Goal: Understand process/instructions: Learn how to perform a task or action

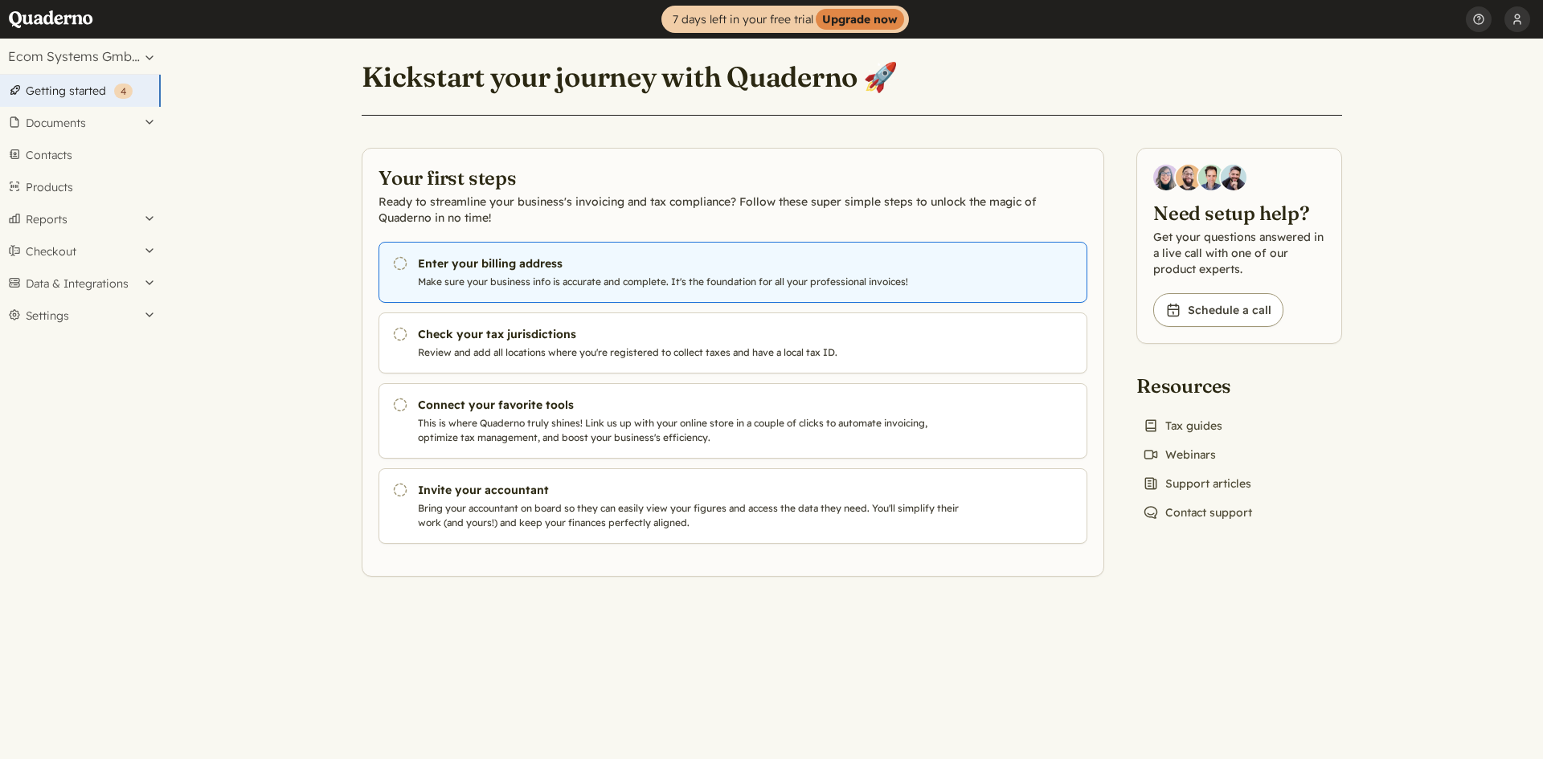
click at [554, 263] on h3 "Enter your billing address" at bounding box center [692, 264] width 548 height 16
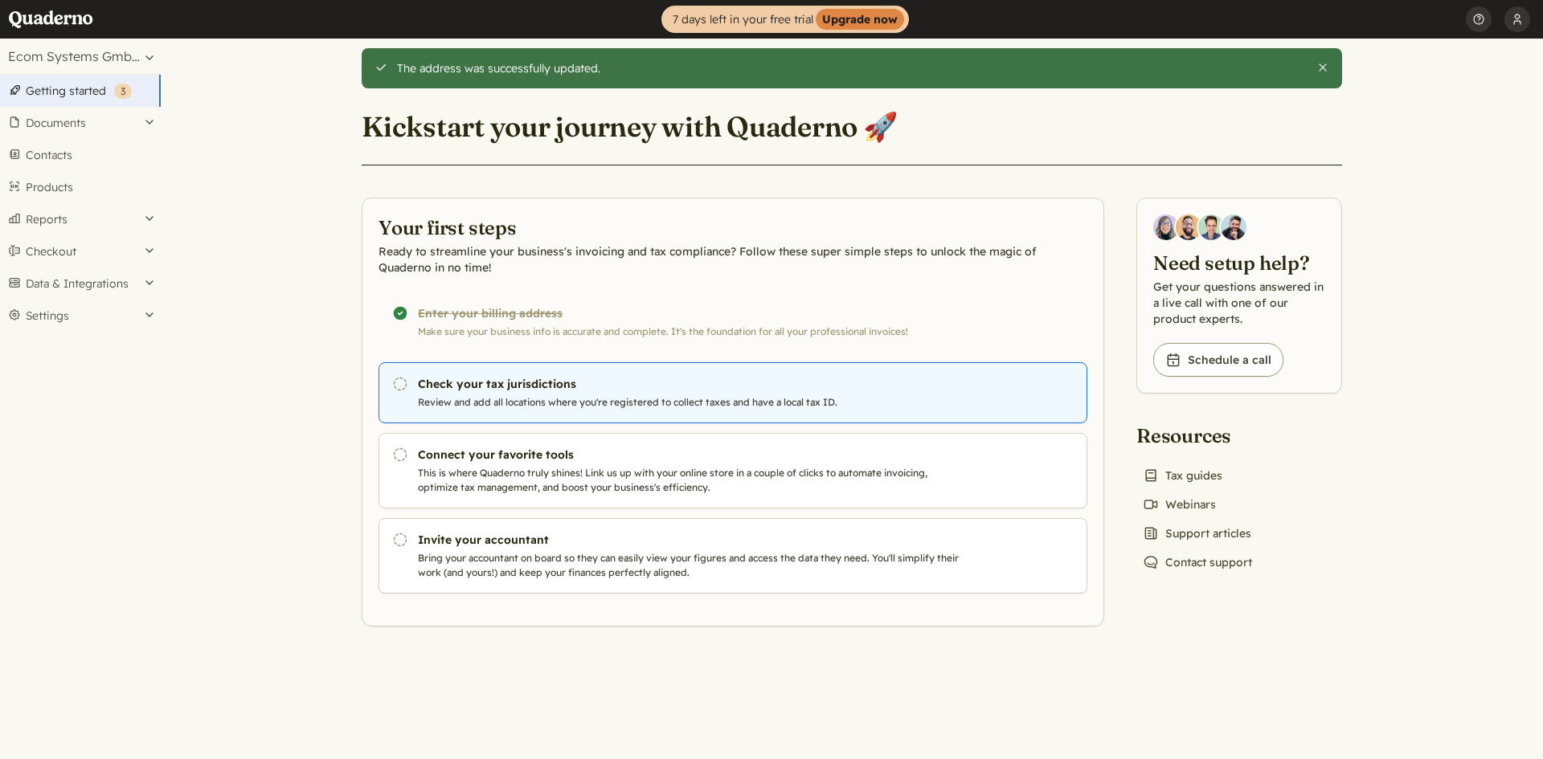
click at [464, 391] on h3 "Check your tax jurisdictions" at bounding box center [692, 384] width 548 height 16
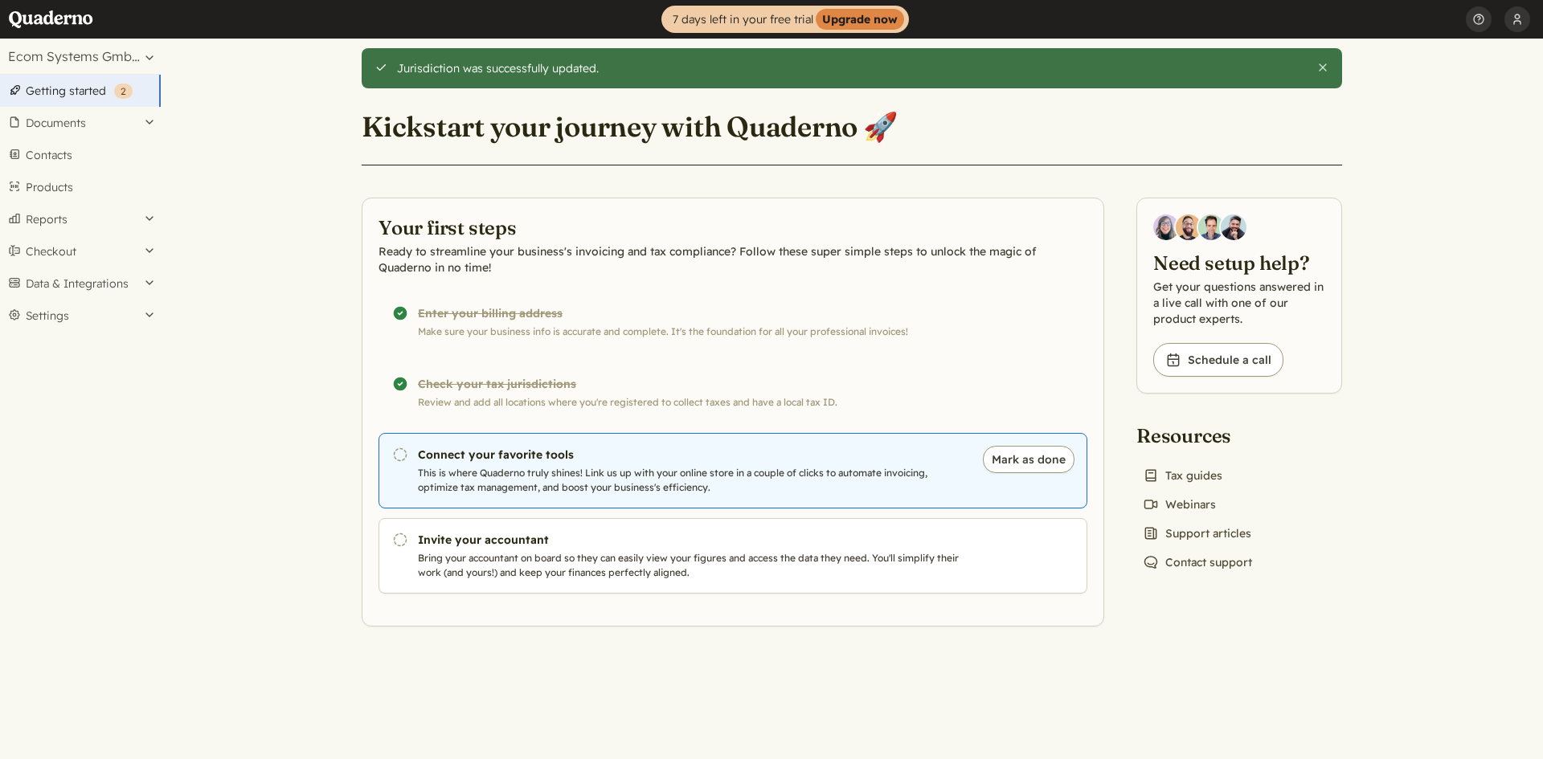
click at [525, 467] on p "This is where Quaderno truly shines! Link us up with your online store in a cou…" at bounding box center [692, 480] width 548 height 29
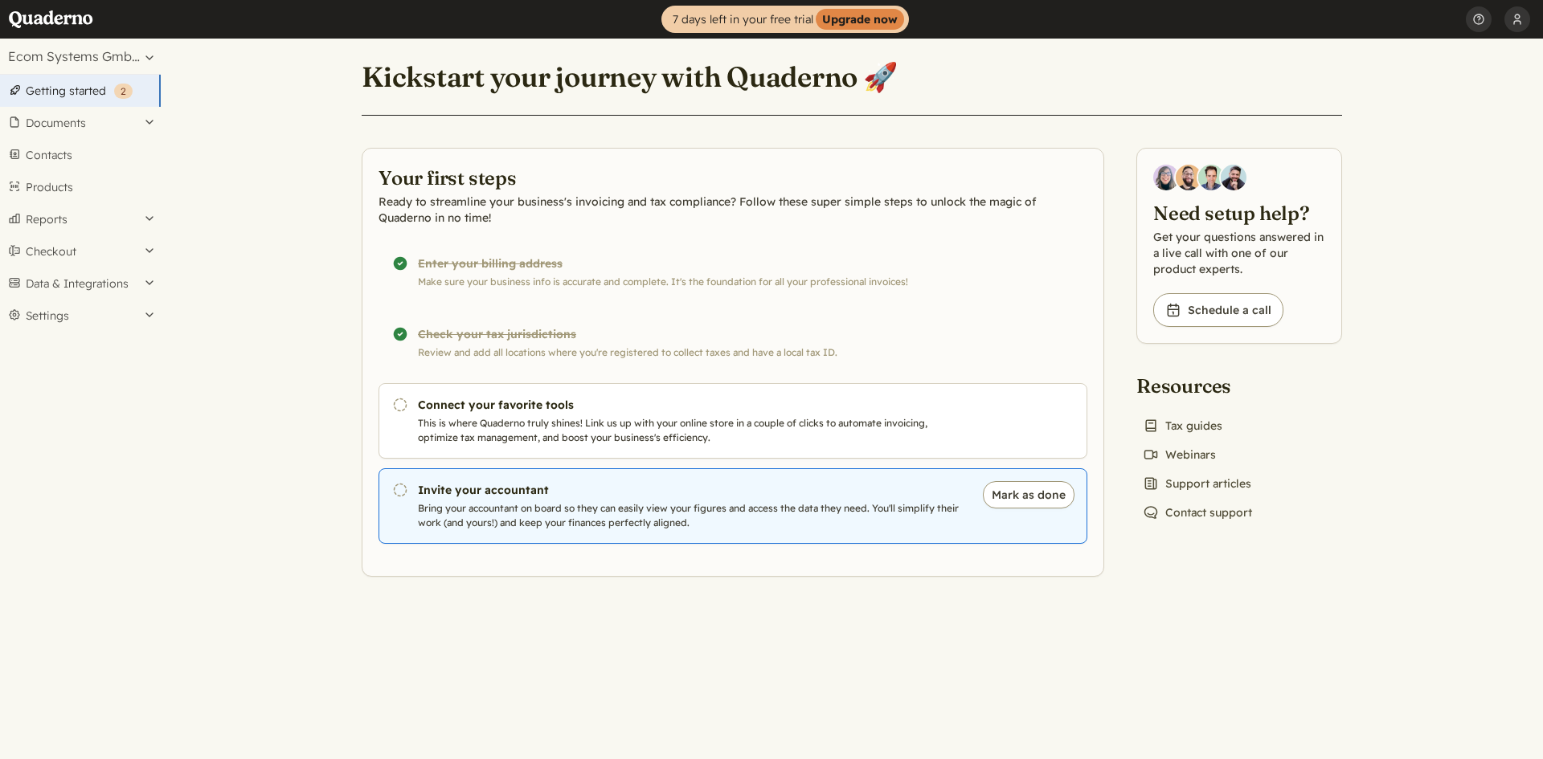
click at [637, 507] on p "Bring your accountant on board so they can easily view your figures and access …" at bounding box center [692, 515] width 548 height 29
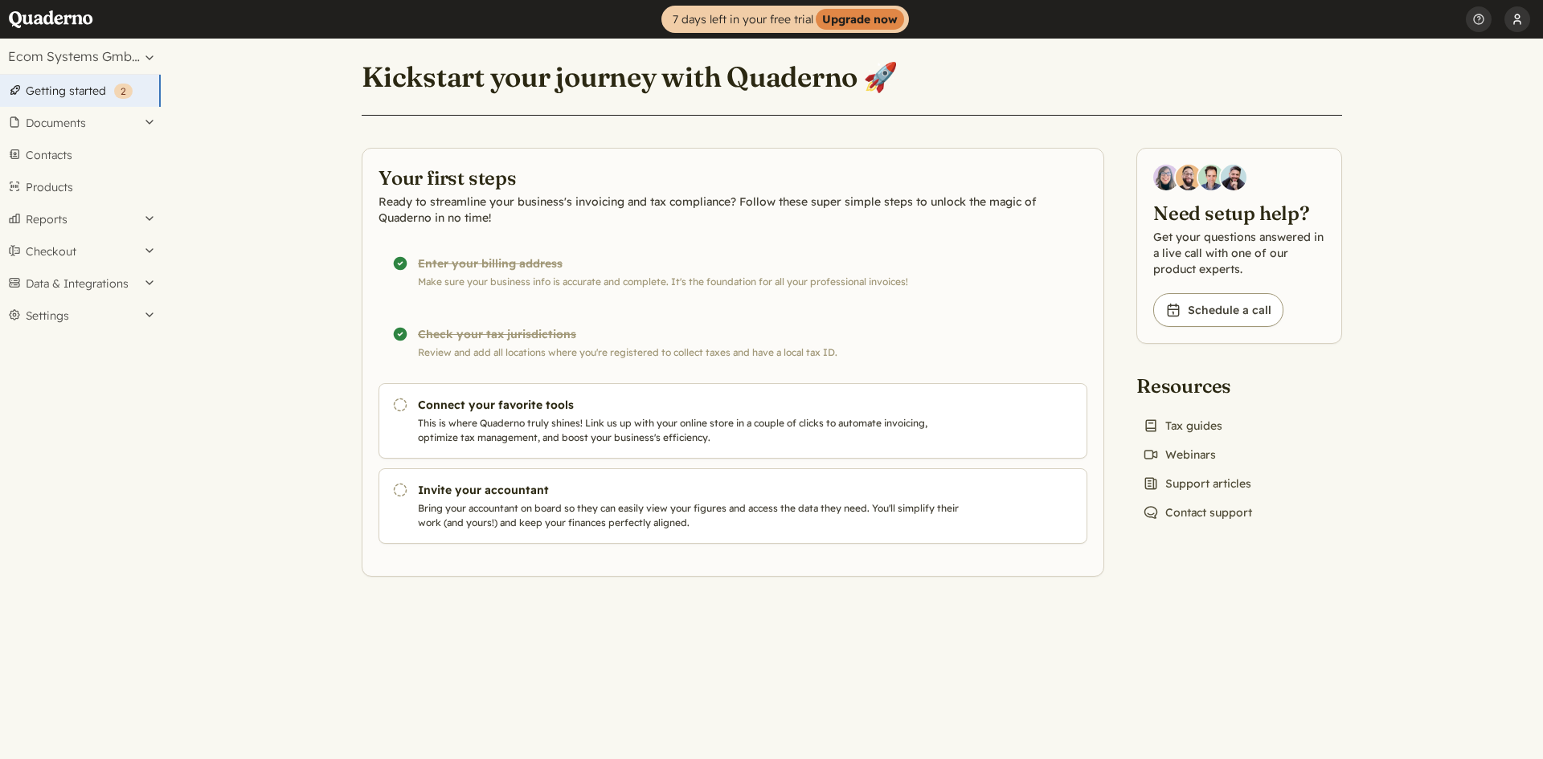
click at [1520, 21] on button "Ecom Systems GmbH" at bounding box center [1517, 19] width 26 height 39
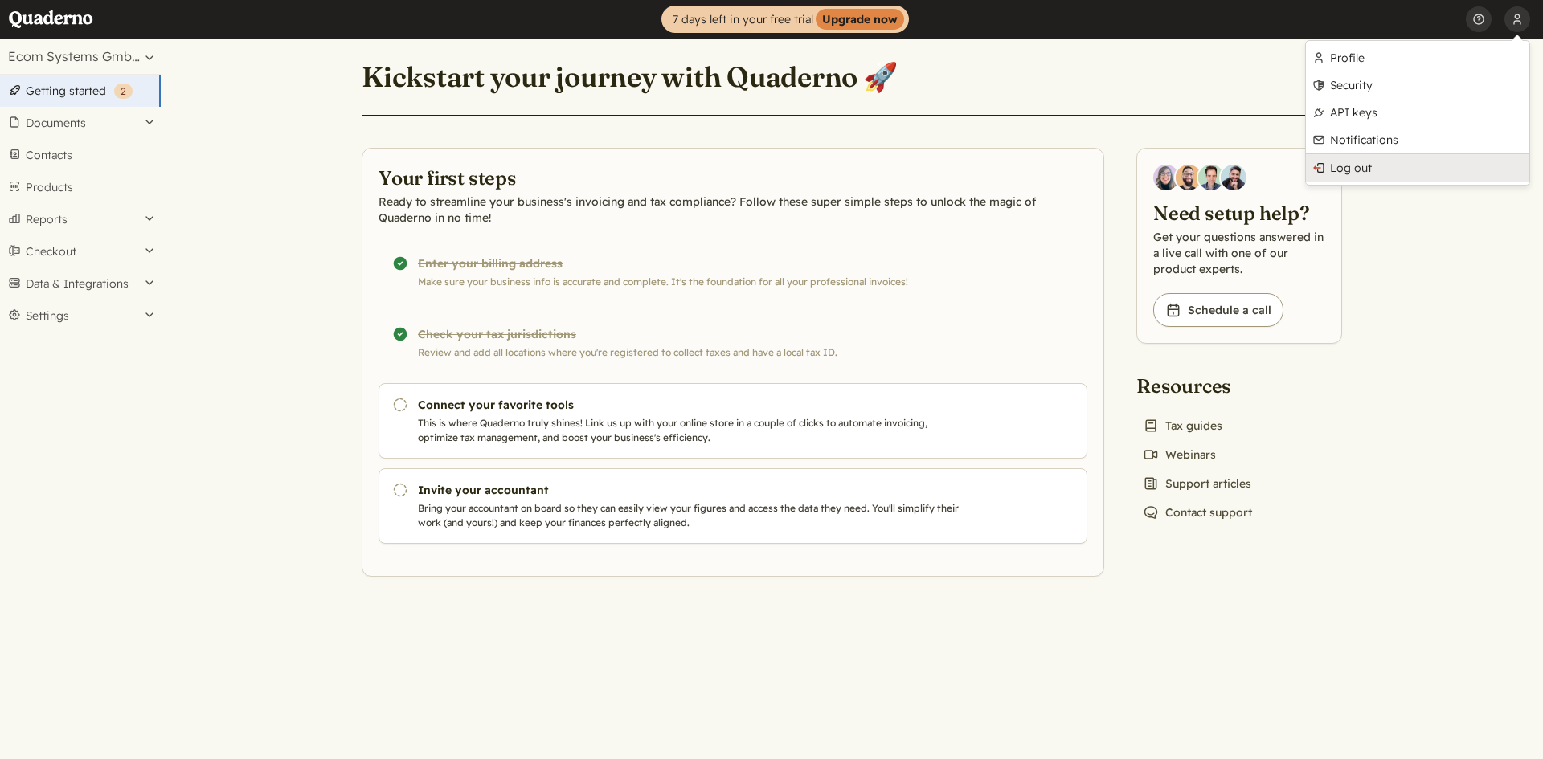
click at [1413, 165] on link "Log out" at bounding box center [1417, 167] width 223 height 27
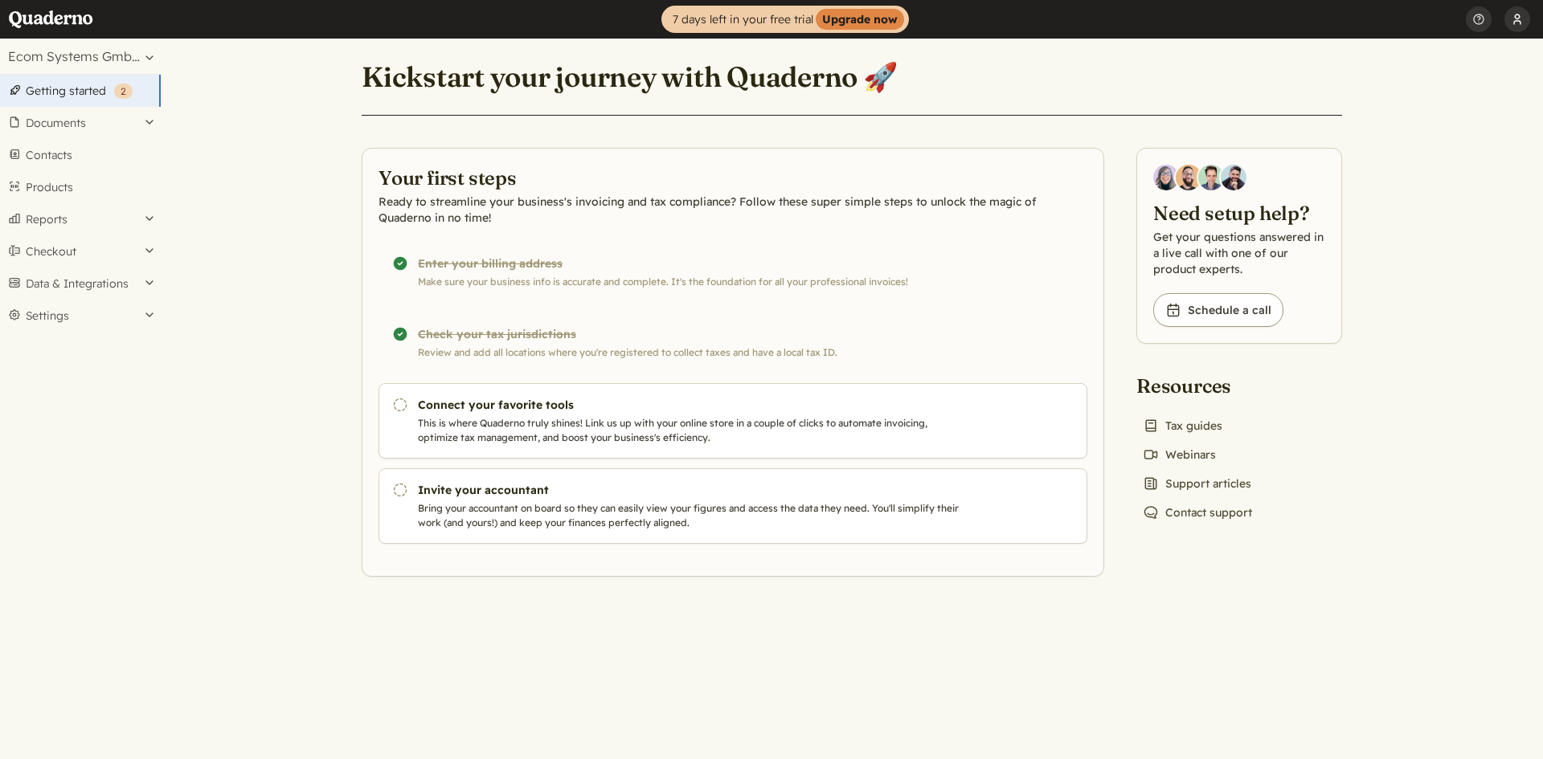
click at [1514, 15] on button "Ecom Systems GmbH" at bounding box center [1517, 19] width 26 height 39
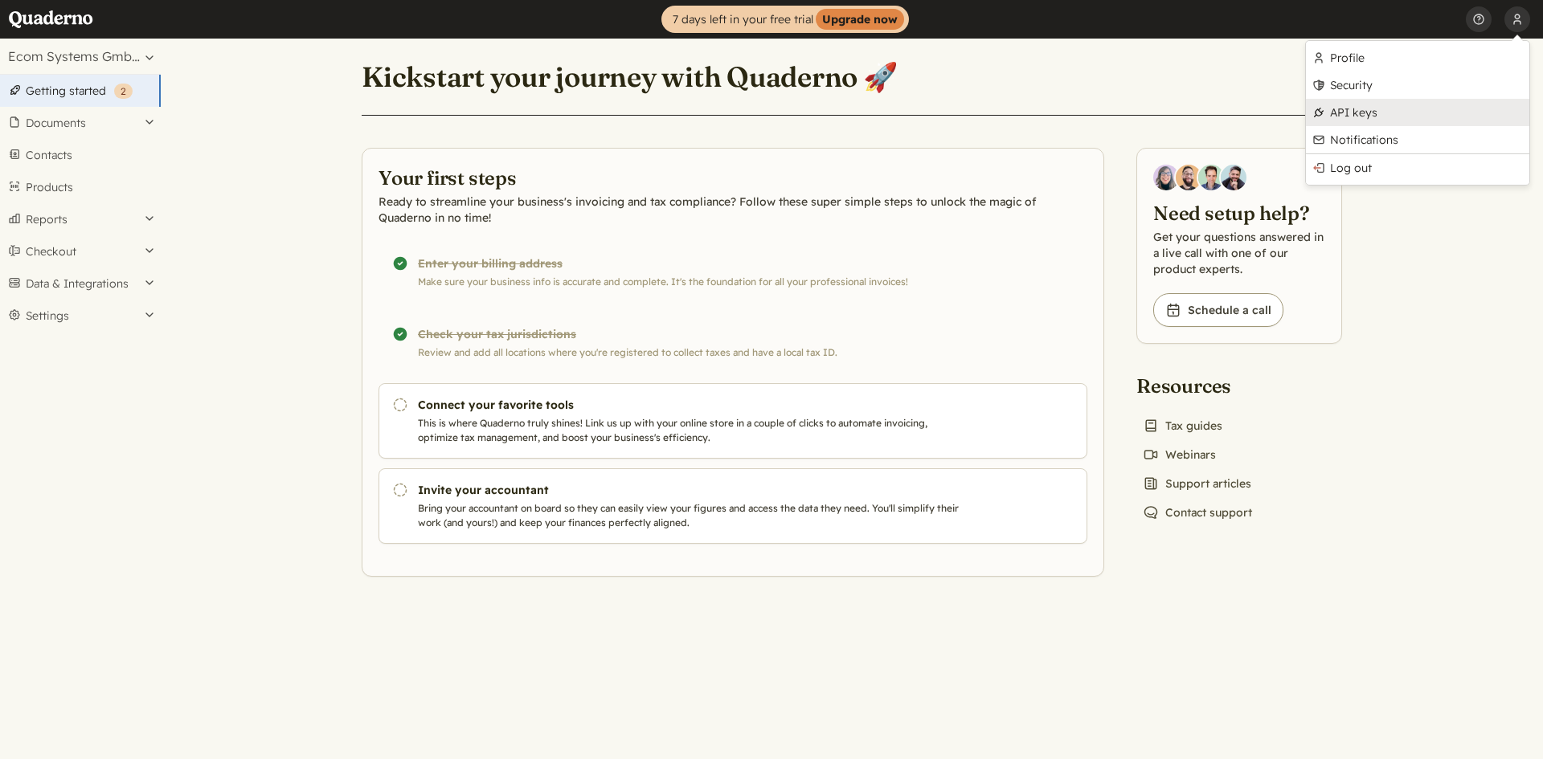
click at [1359, 113] on link "API keys" at bounding box center [1417, 112] width 223 height 27
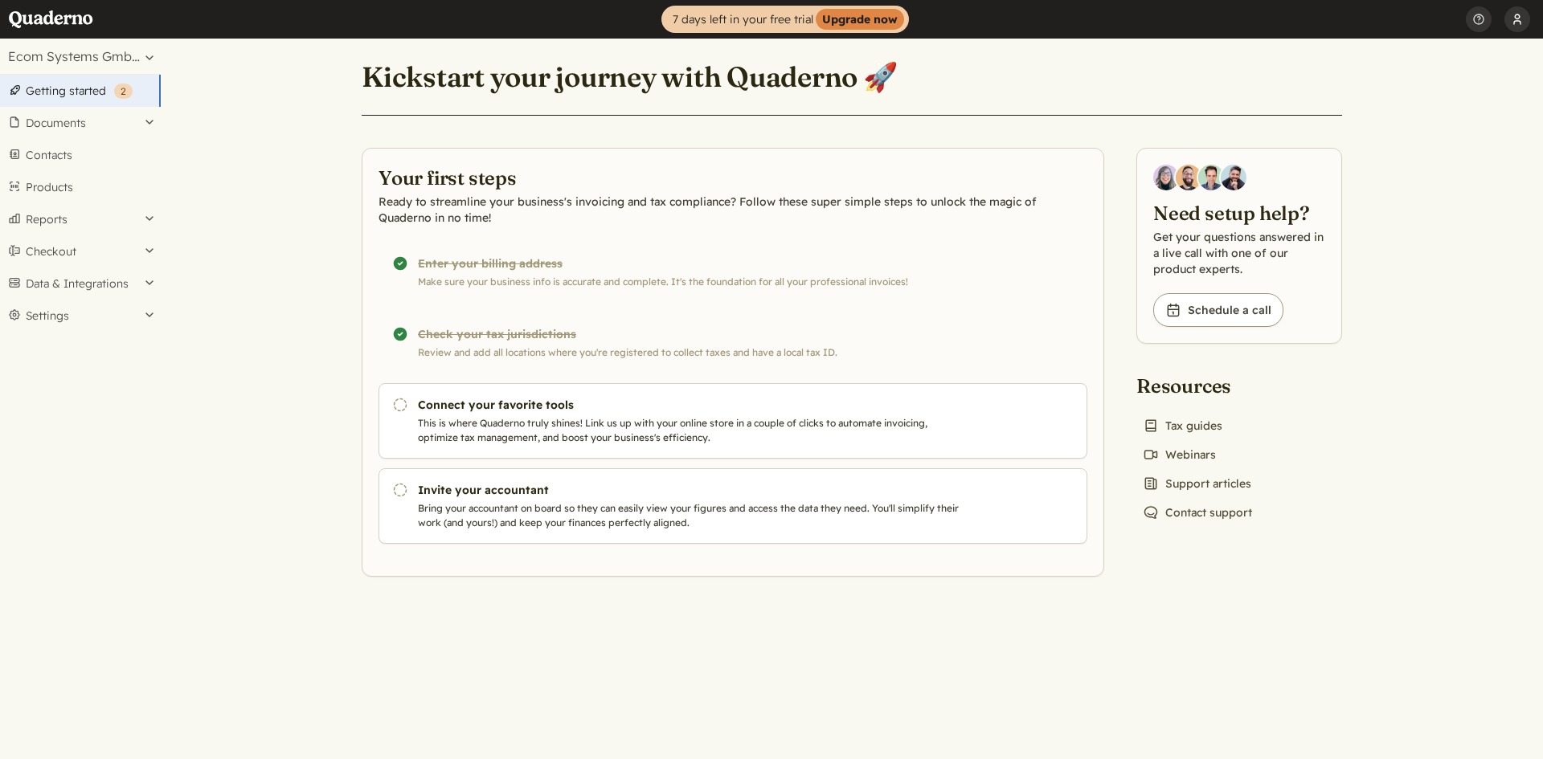
click at [1523, 19] on button "Ecom Systems GmbH" at bounding box center [1517, 19] width 26 height 39
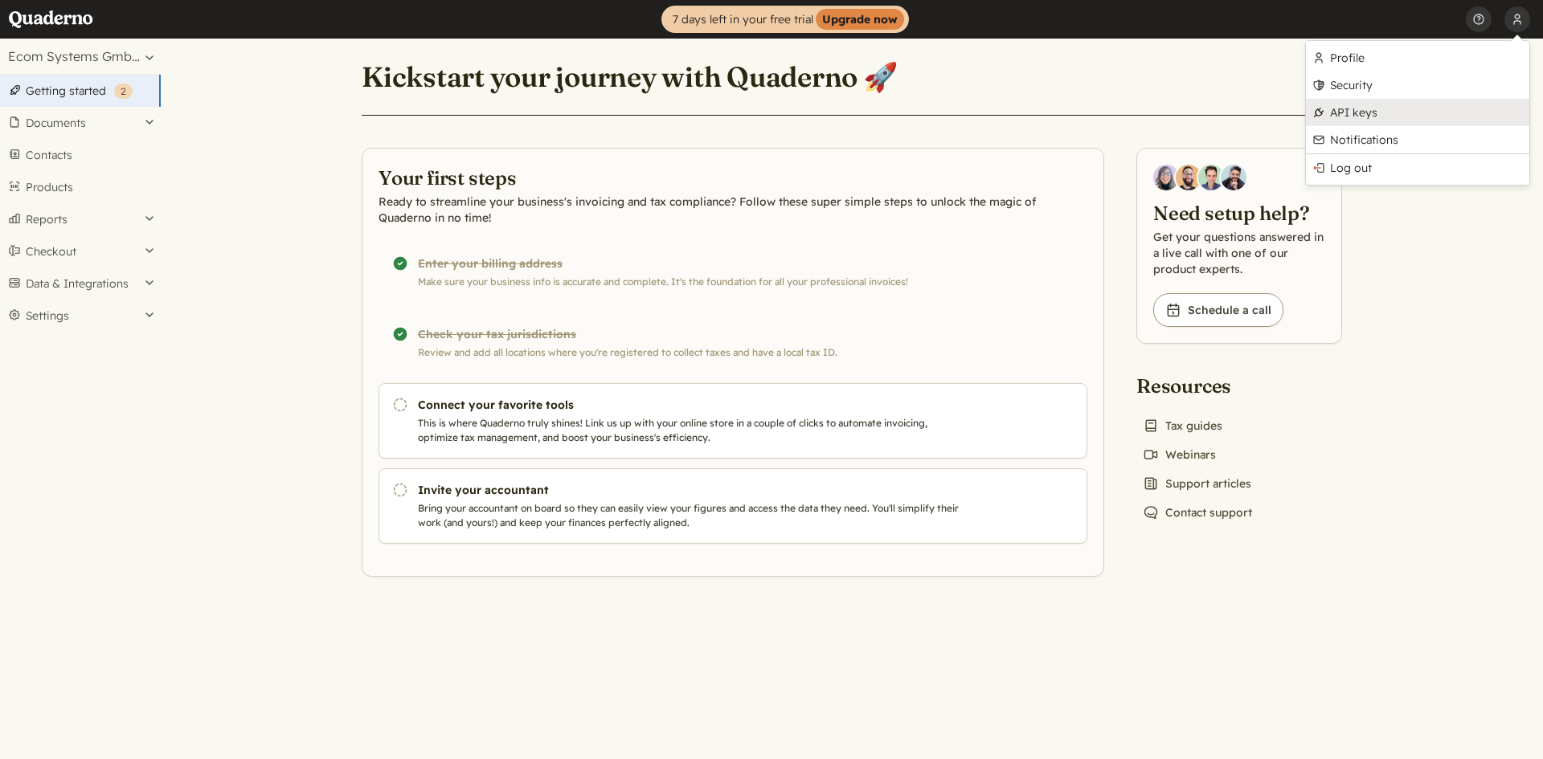
click at [1381, 111] on link "API keys" at bounding box center [1417, 112] width 223 height 27
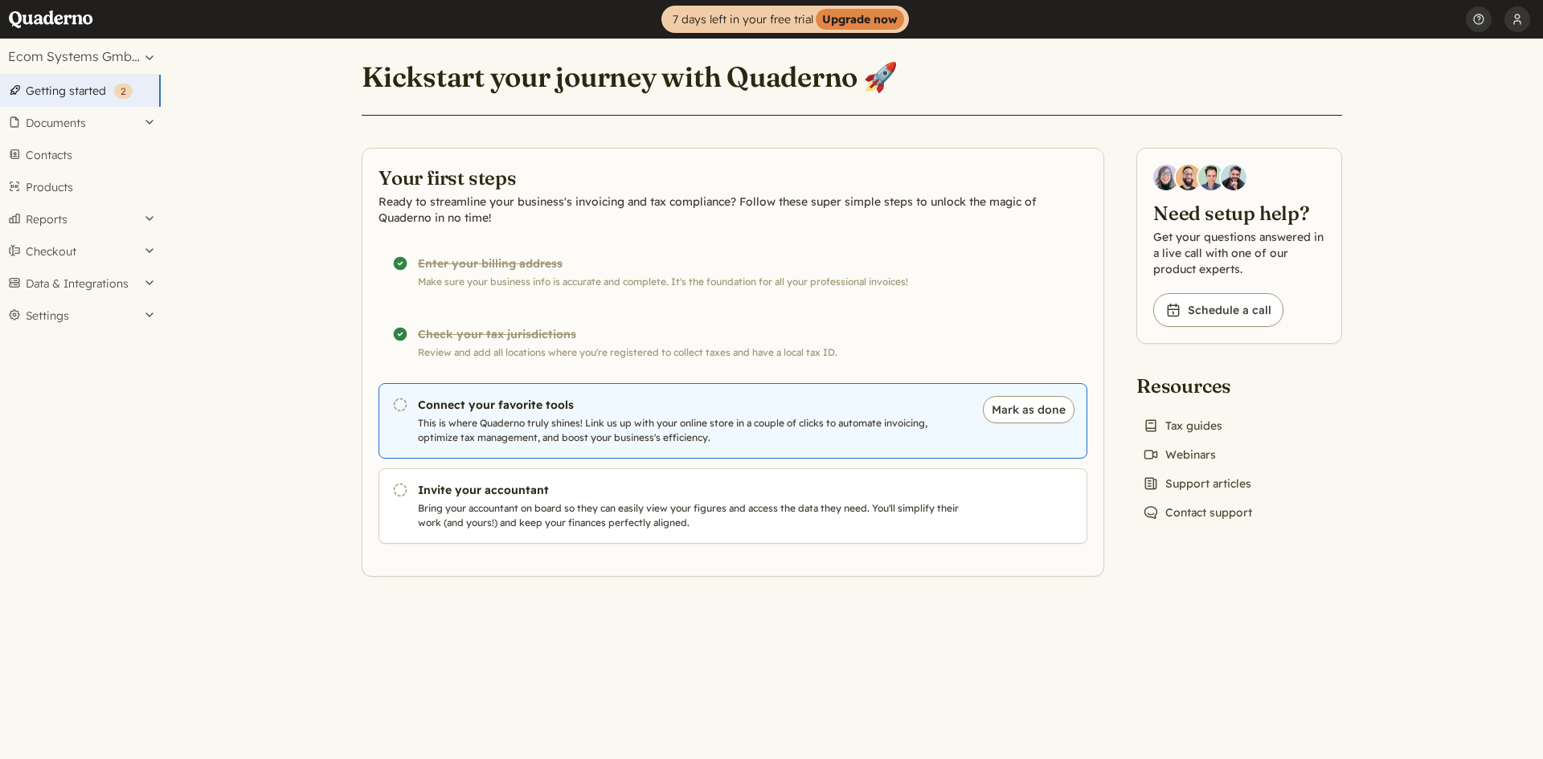
click at [721, 424] on p "This is where Quaderno truly shines! Link us up with your online store in a cou…" at bounding box center [692, 430] width 548 height 29
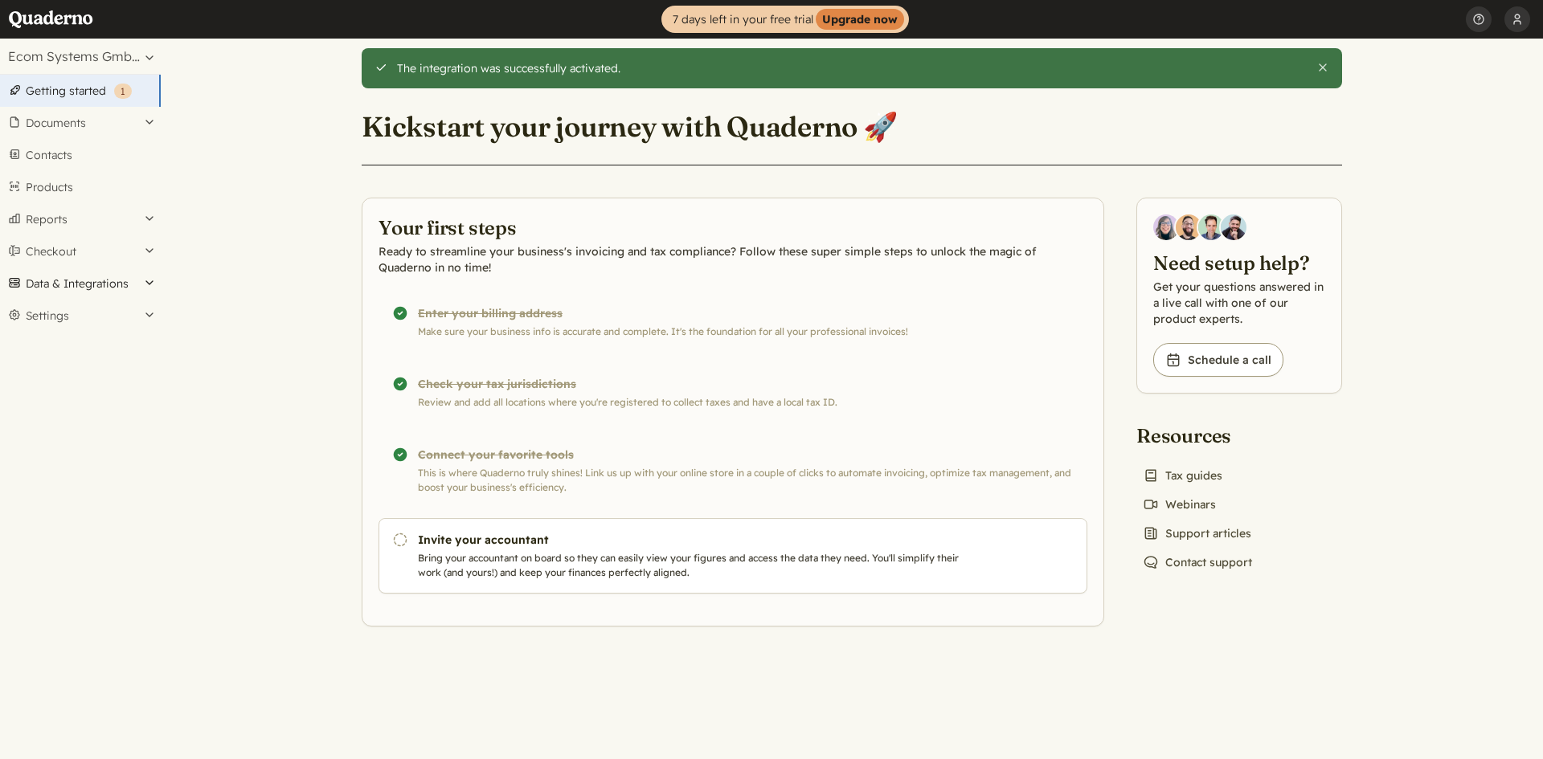
click at [116, 281] on button "Data & Integrations" at bounding box center [80, 284] width 161 height 32
click at [38, 313] on link "Integrations" at bounding box center [80, 311] width 161 height 22
click at [70, 321] on button "Data & Integrations" at bounding box center [80, 316] width 161 height 32
click at [68, 338] on link "Integrations" at bounding box center [80, 343] width 161 height 22
